Goal: Task Accomplishment & Management: Complete application form

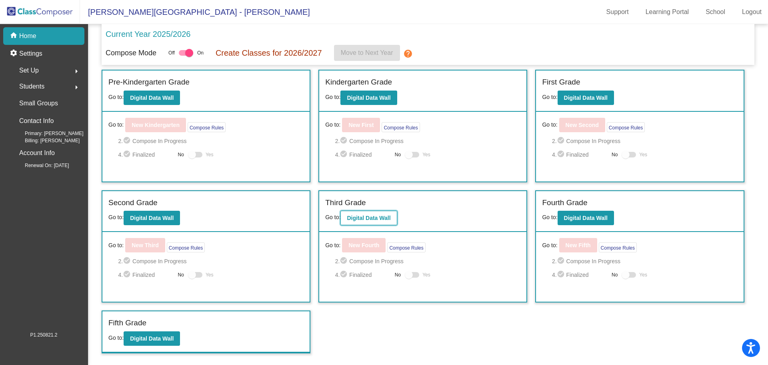
click at [375, 215] on b "Digital Data Wall" at bounding box center [369, 217] width 44 height 6
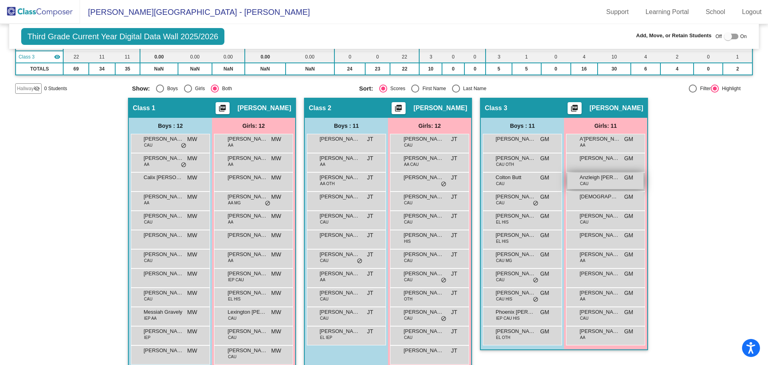
scroll to position [128, 0]
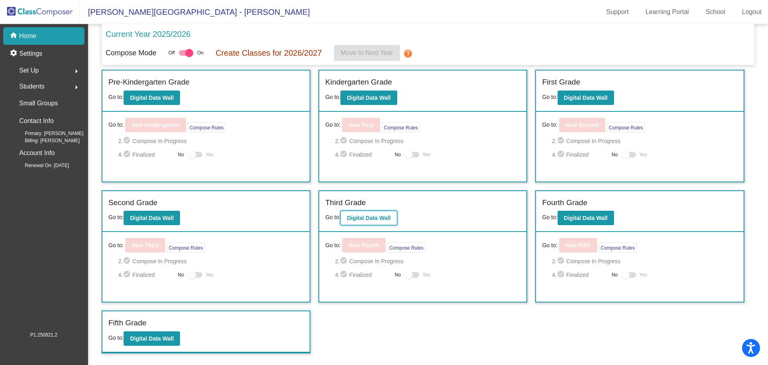
click at [368, 220] on b "Digital Data Wall" at bounding box center [369, 217] width 44 height 6
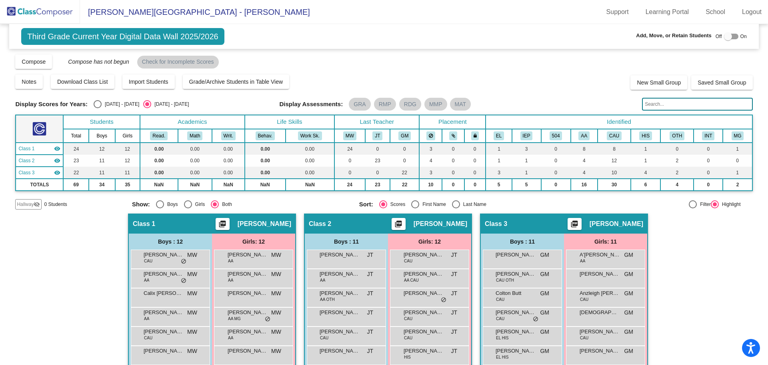
click at [724, 35] on div at bounding box center [728, 36] width 8 height 8
checkbox input "true"
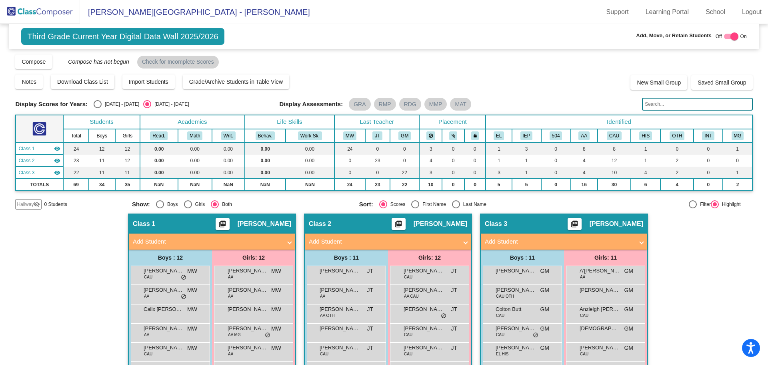
click at [23, 202] on span "Hallway" at bounding box center [25, 203] width 17 height 7
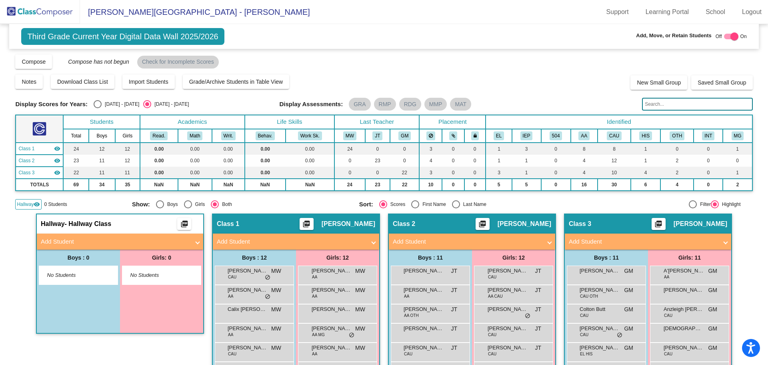
click at [152, 273] on span "No Students" at bounding box center [155, 275] width 50 height 8
click at [196, 241] on span at bounding box center [197, 241] width 3 height 9
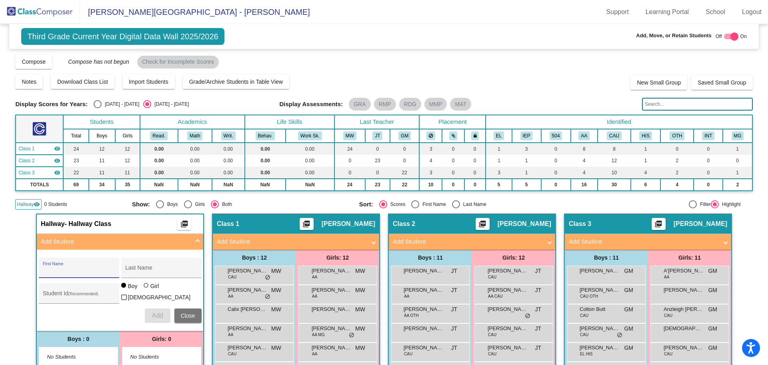
click at [81, 267] on input "First Name" at bounding box center [79, 270] width 72 height 6
click at [162, 272] on input "Last Name" at bounding box center [161, 270] width 72 height 6
click at [156, 272] on input "Last Name" at bounding box center [161, 270] width 72 height 6
click at [43, 272] on input "johanna" at bounding box center [79, 270] width 72 height 6
type input "Johanna"
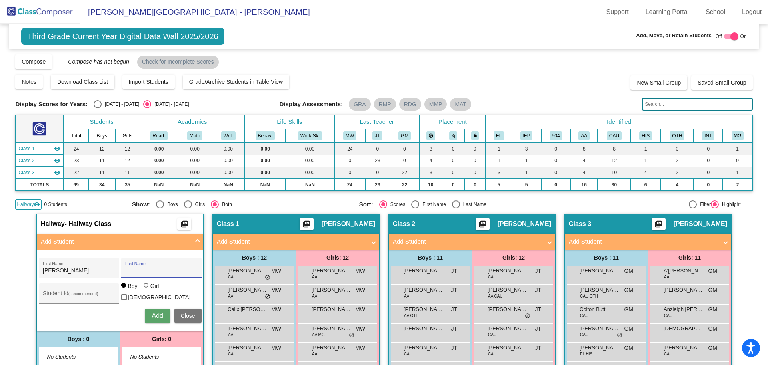
click at [138, 272] on input "Last Name" at bounding box center [161, 270] width 72 height 6
type input "Waldin"
click at [144, 287] on div at bounding box center [146, 285] width 5 height 5
click at [146, 289] on input "Girl" at bounding box center [146, 289] width 0 height 0
radio input "true"
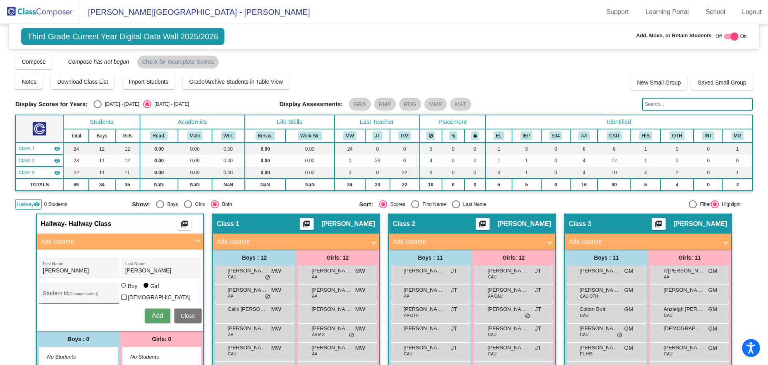
scroll to position [40, 0]
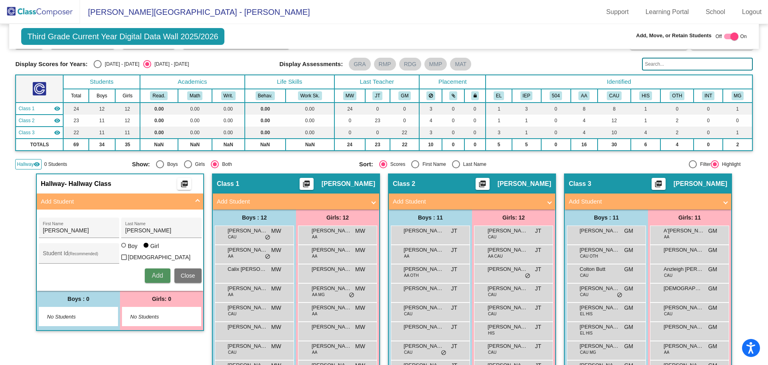
click at [158, 274] on span "Add" at bounding box center [157, 275] width 11 height 7
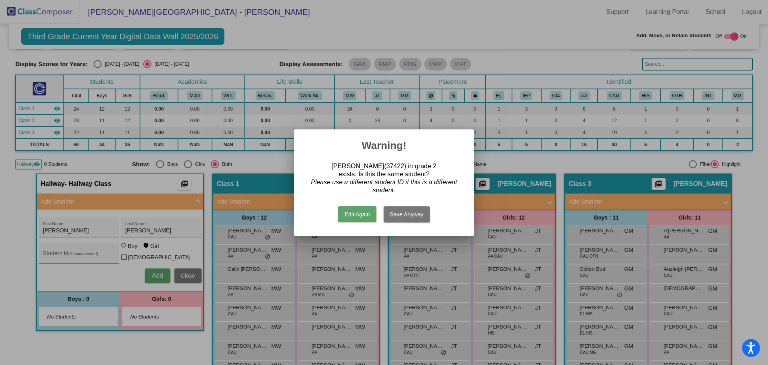
click at [265, 161] on div at bounding box center [384, 182] width 768 height 365
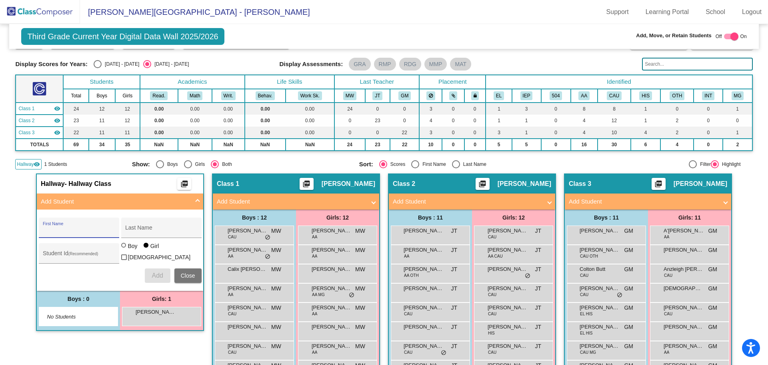
click at [74, 232] on input "First Name" at bounding box center [79, 230] width 72 height 6
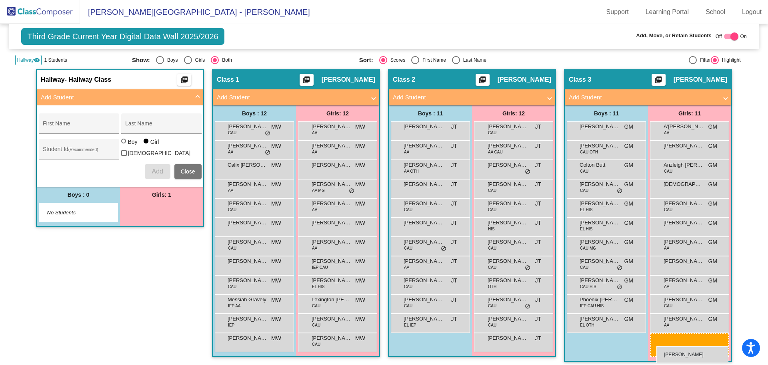
scroll to position [149, 0]
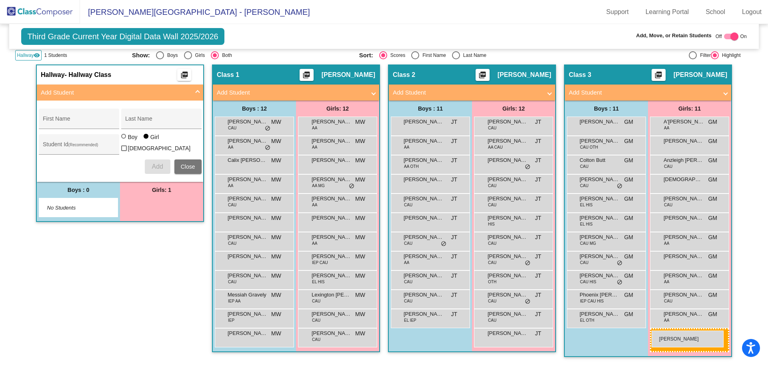
drag, startPoint x: 155, startPoint y: 208, endPoint x: 652, endPoint y: 330, distance: 511.3
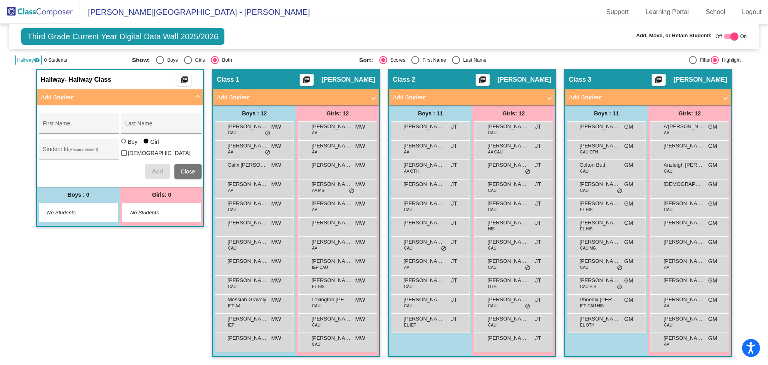
click at [731, 36] on div at bounding box center [735, 36] width 8 height 8
checkbox input "false"
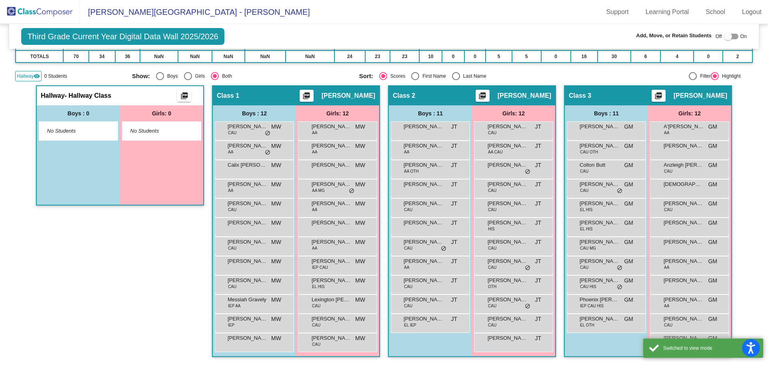
scroll to position [128, 0]
